Goal: Task Accomplishment & Management: Use online tool/utility

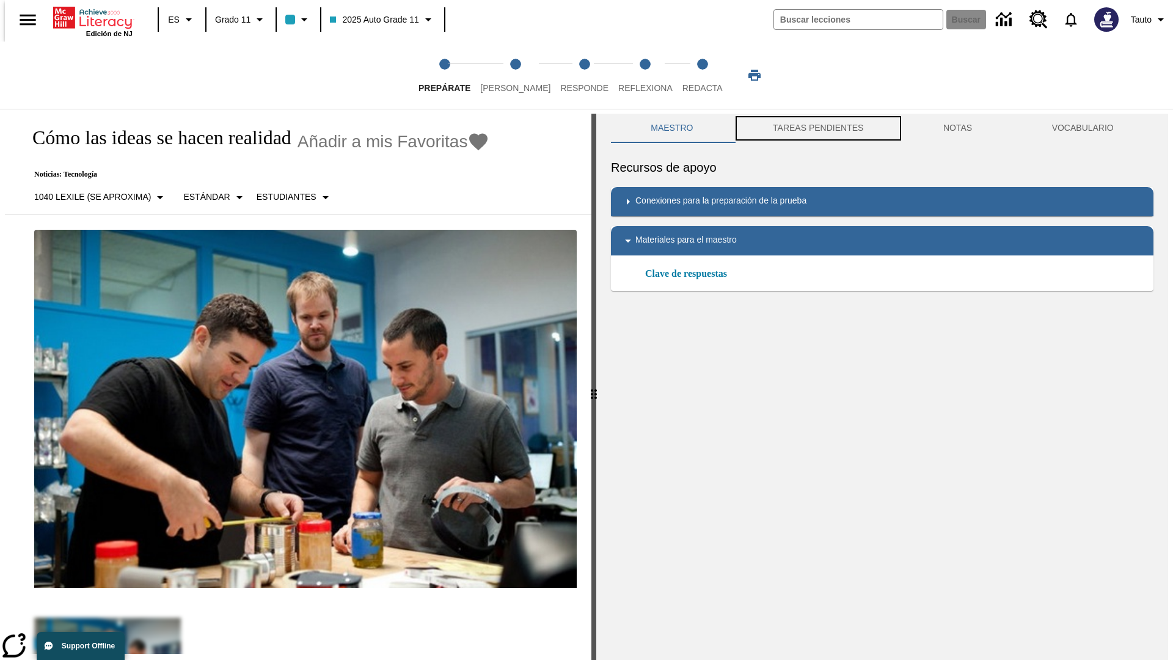
click at [817, 128] on button "TAREAS PENDIENTES" at bounding box center [818, 128] width 170 height 29
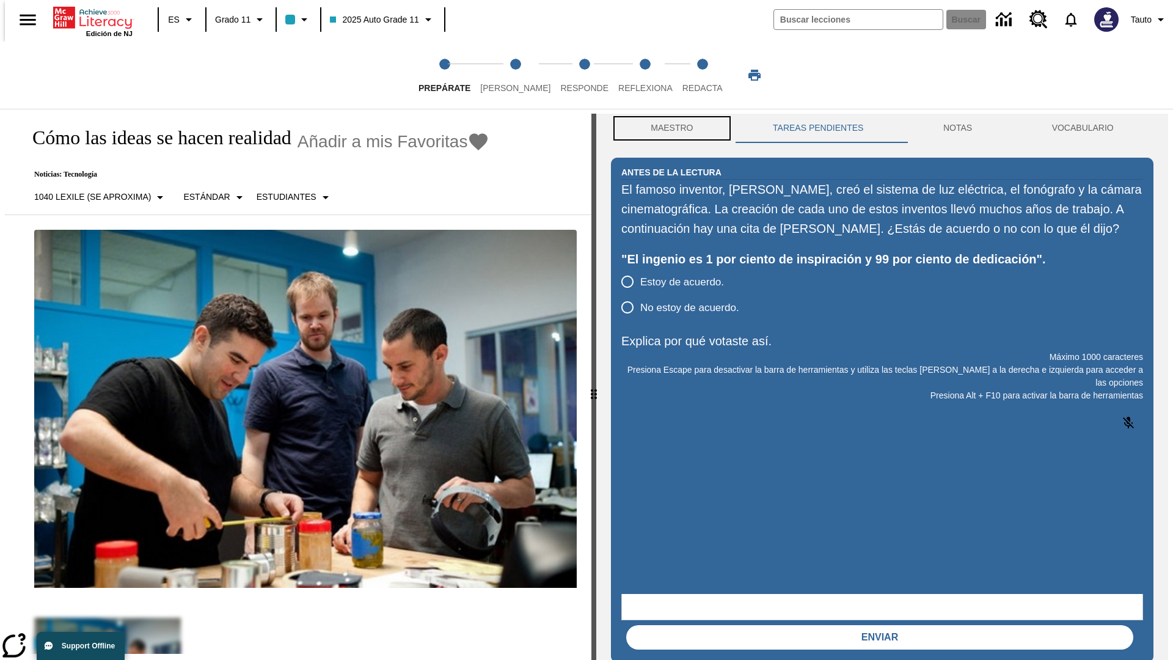
scroll to position [1, 0]
